Goal: Transaction & Acquisition: Purchase product/service

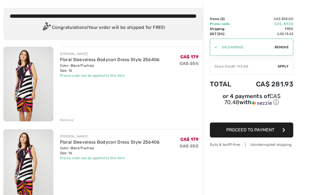
scroll to position [26, 0]
click at [69, 118] on div "Remove" at bounding box center [67, 120] width 14 height 5
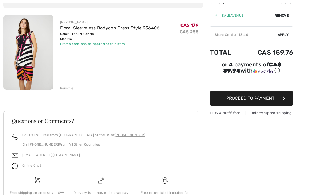
scroll to position [58, 0]
click at [261, 100] on span "Proceed to Payment" at bounding box center [251, 98] width 48 height 5
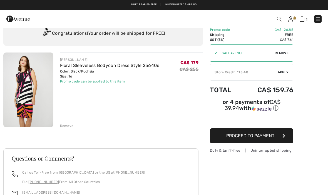
scroll to position [20, 0]
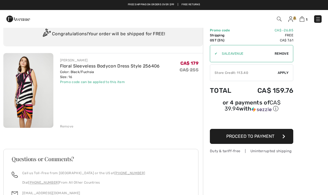
click at [327, 100] on div "Order Summary Details Items ( 1 ) CA$ 179.00 Promo code CA$ -26.85 Shipping Fre…" at bounding box center [265, 142] width 125 height 269
click at [261, 136] on span "Proceed to Payment" at bounding box center [251, 136] width 48 height 5
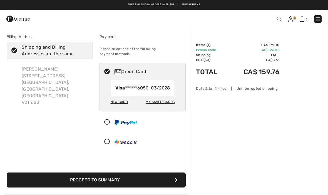
click at [174, 68] on div "Credit Card" at bounding box center [148, 71] width 67 height 7
click at [174, 69] on div "Credit Card" at bounding box center [148, 71] width 67 height 7
radio input "true"
click at [166, 134] on div at bounding box center [140, 142] width 81 height 17
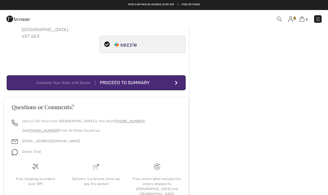
scroll to position [73, 0]
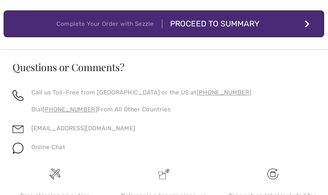
click at [31, 143] on span "Online Chat" at bounding box center [31, 145] width 19 height 4
click at [30, 143] on span "Online Chat" at bounding box center [31, 145] width 19 height 4
click at [12, 143] on img at bounding box center [15, 146] width 6 height 6
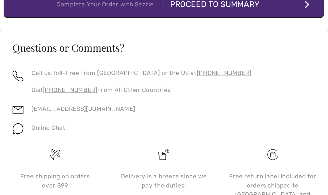
click at [22, 143] on span "Online Chat" at bounding box center [31, 145] width 19 height 4
click at [12, 143] on img at bounding box center [15, 146] width 6 height 6
click at [33, 133] on link "[EMAIL_ADDRESS][DOMAIN_NAME]" at bounding box center [51, 135] width 58 height 4
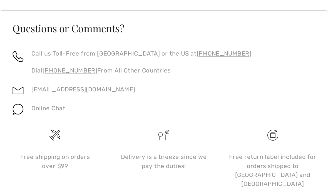
click at [24, 133] on link "[EMAIL_ADDRESS][DOMAIN_NAME]" at bounding box center [51, 135] width 58 height 4
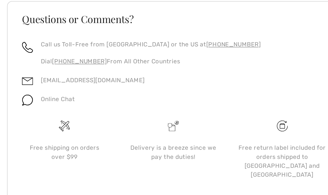
scroll to position [85, 0]
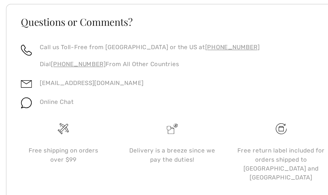
click at [29, 131] on span "Online Chat" at bounding box center [31, 133] width 19 height 4
click at [26, 131] on span "Online Chat" at bounding box center [31, 133] width 19 height 4
click at [15, 130] on img at bounding box center [15, 133] width 6 height 6
click at [16, 130] on img at bounding box center [15, 133] width 6 height 6
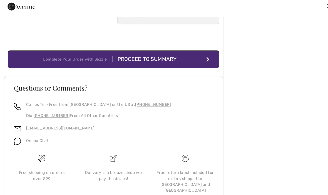
click at [177, 100] on div "Call us Toll-Free from [GEOGRAPHIC_DATA] or the US at [PHONE_NUMBER] Dial [PHON…" at bounding box center [96, 109] width 169 height 19
click at [17, 130] on img at bounding box center [15, 133] width 6 height 6
click at [16, 130] on img at bounding box center [15, 133] width 6 height 6
click at [20, 119] on div "[EMAIL_ADDRESS][DOMAIN_NAME]" at bounding box center [49, 124] width 62 height 11
click at [42, 120] on link "[EMAIL_ADDRESS][DOMAIN_NAME]" at bounding box center [51, 122] width 58 height 4
